Goal: Task Accomplishment & Management: Use online tool/utility

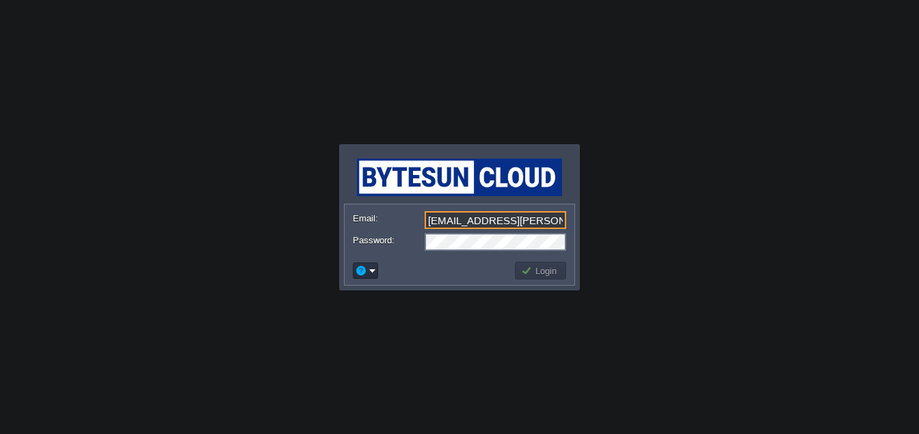
click at [490, 278] on td at bounding box center [432, 271] width 162 height 22
click at [555, 228] on input "mcc.jigar@gmail.com" at bounding box center [496, 220] width 142 height 18
type input "[EMAIL_ADDRESS][DOMAIN_NAME]"
click at [551, 272] on button "Login" at bounding box center [541, 271] width 40 height 12
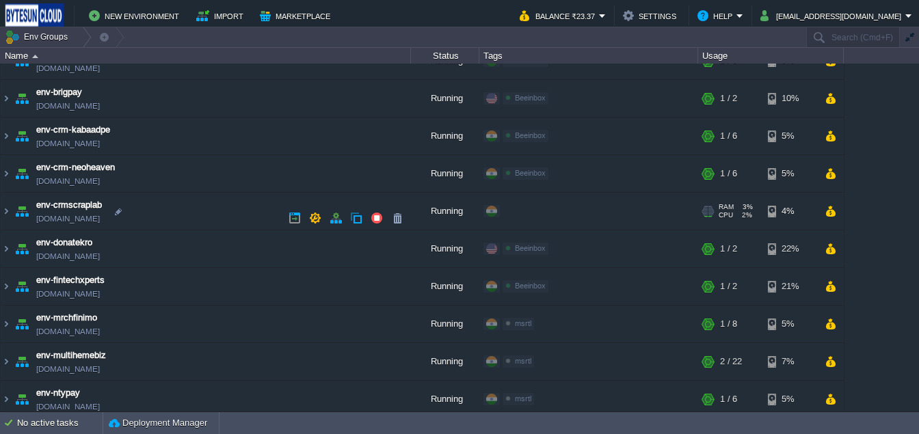
scroll to position [380, 0]
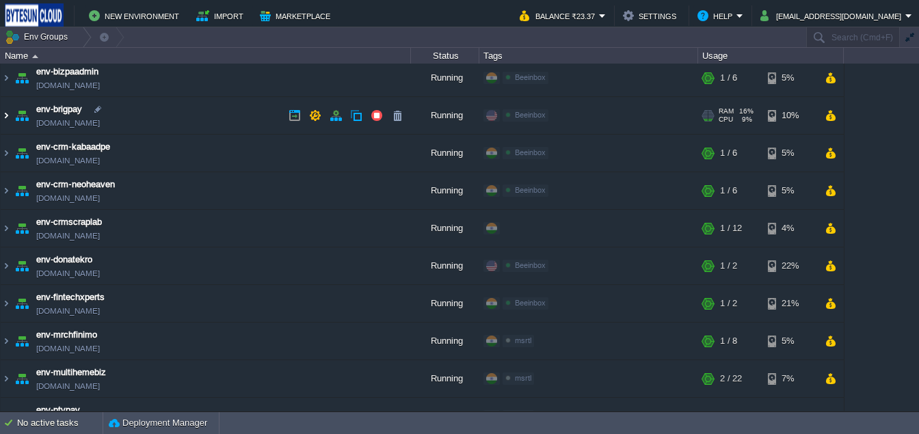
click at [4, 114] on img at bounding box center [6, 115] width 11 height 37
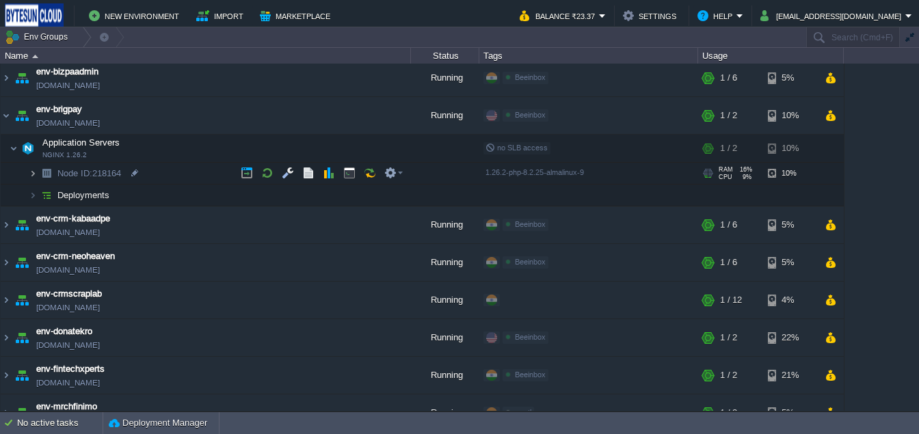
click at [34, 173] on img at bounding box center [33, 173] width 8 height 21
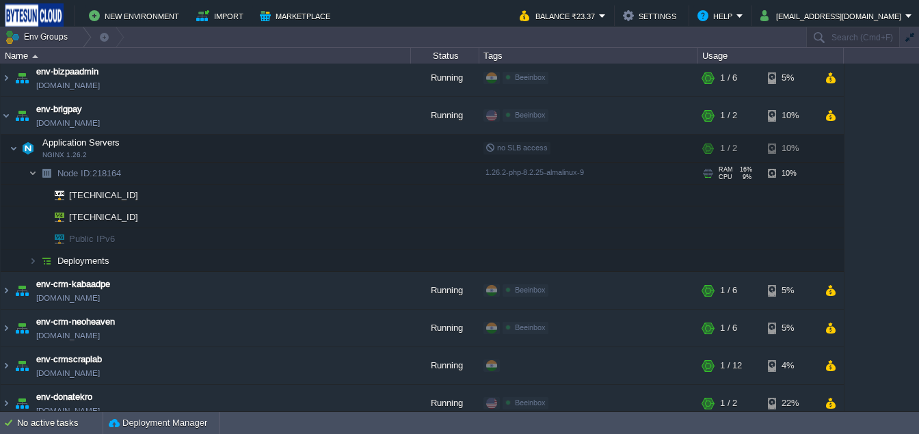
click at [34, 173] on img at bounding box center [33, 173] width 8 height 21
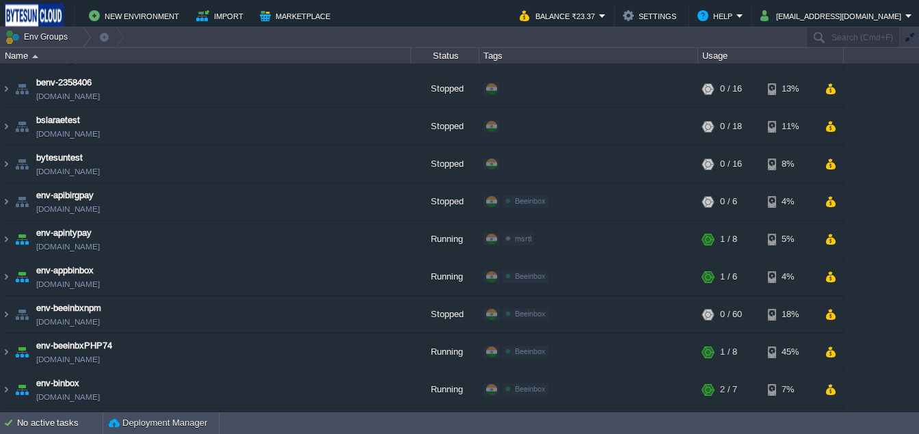
scroll to position [0, 0]
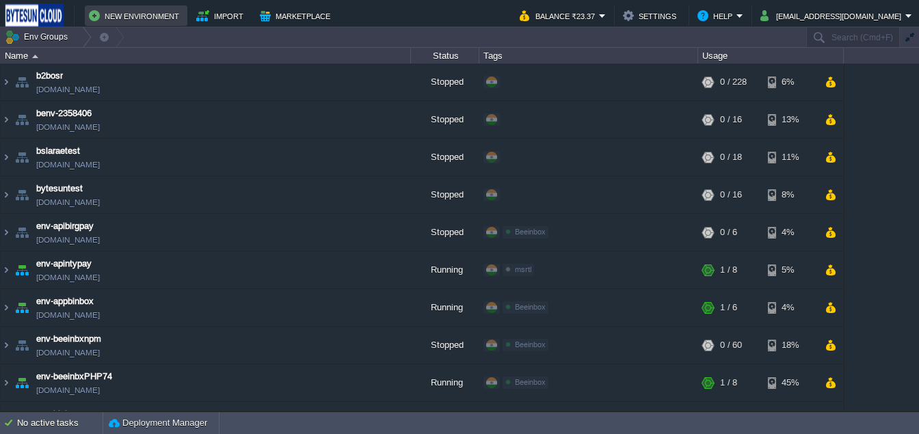
click at [166, 12] on button "New Environment" at bounding box center [136, 16] width 94 height 16
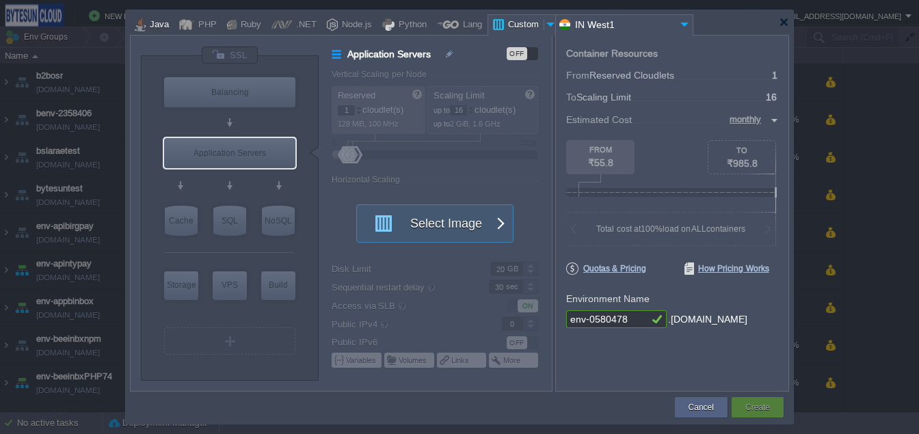
click at [165, 16] on div "Java" at bounding box center [157, 25] width 23 height 21
type input "Application Servers"
type input "6"
type input "Tomcat 11.0.11"
type input "Oracle OpenJD..."
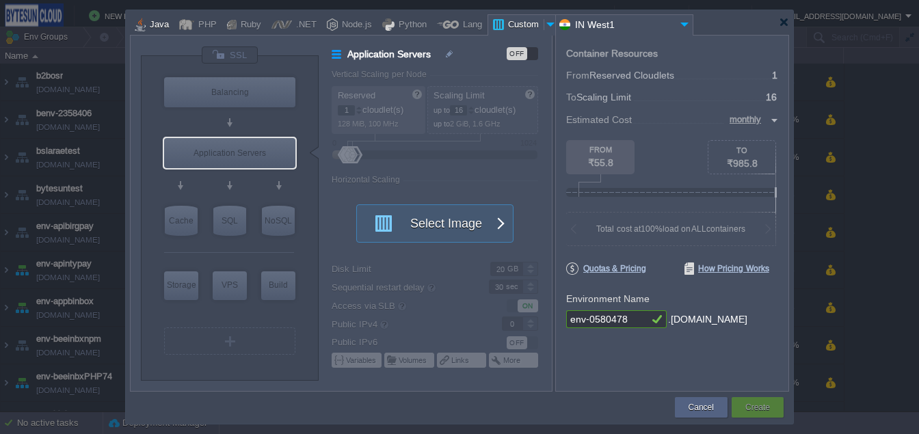
type input "Stateful"
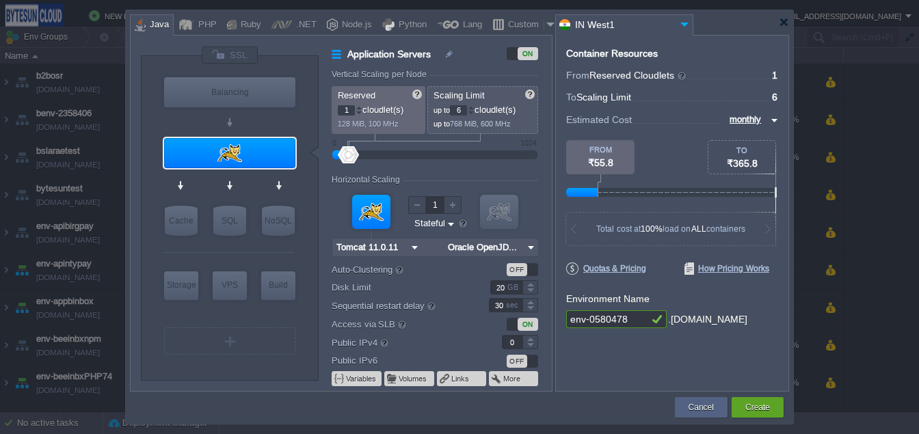
click at [629, 21] on input "IN West1" at bounding box center [616, 25] width 120 height 20
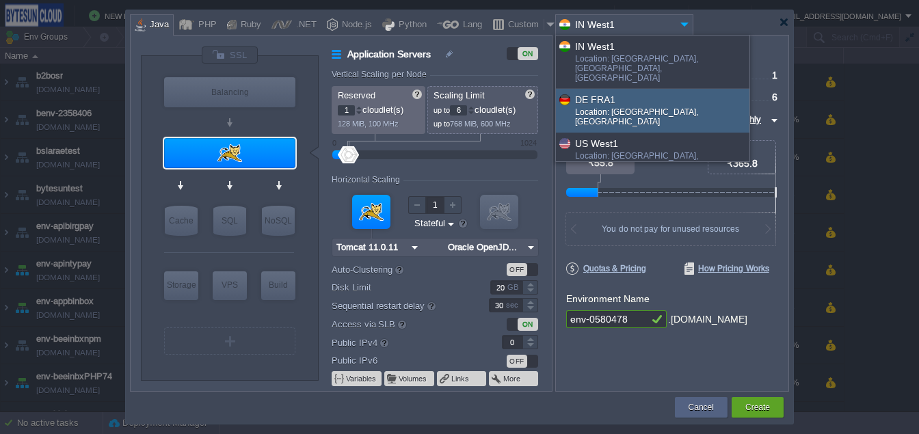
click at [752, 16] on div at bounding box center [459, 22] width 659 height 25
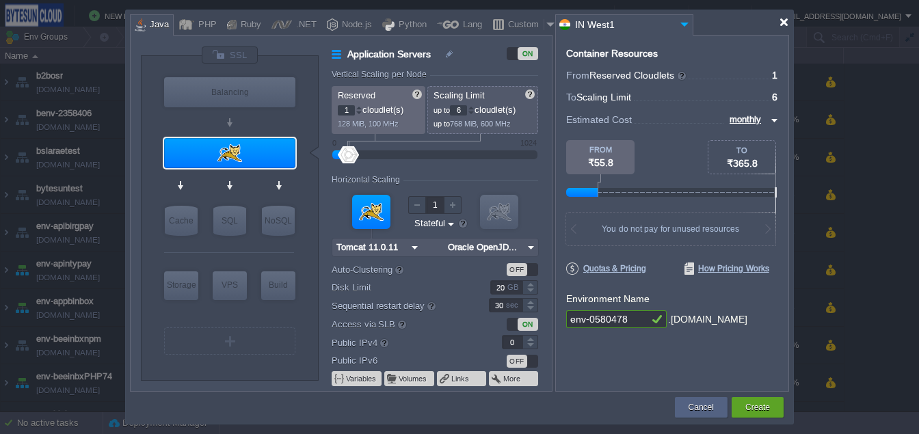
click at [782, 21] on div at bounding box center [784, 22] width 10 height 10
